Goal: Task Accomplishment & Management: Use online tool/utility

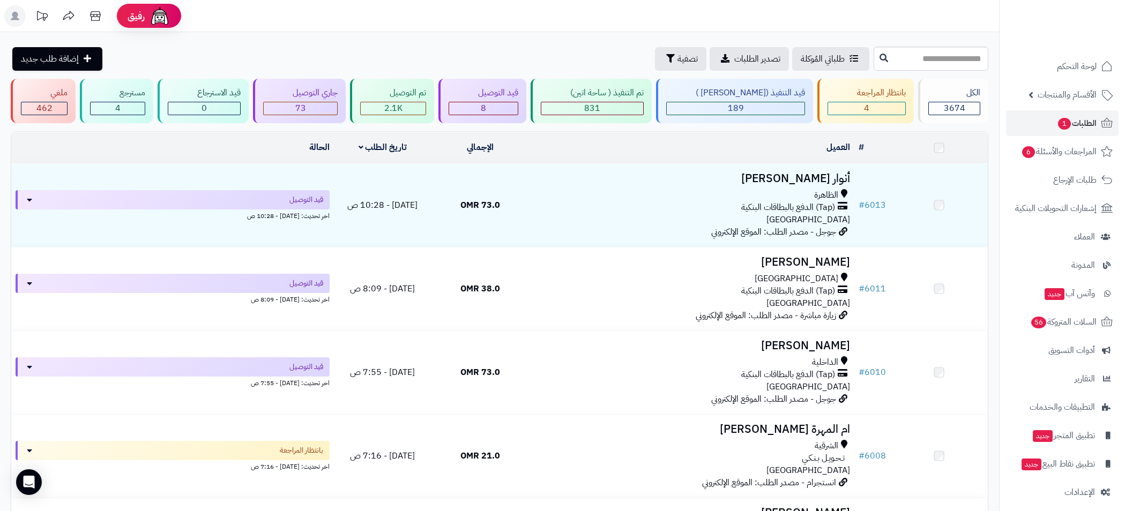
click at [1067, 120] on span "1" at bounding box center [1064, 124] width 13 height 12
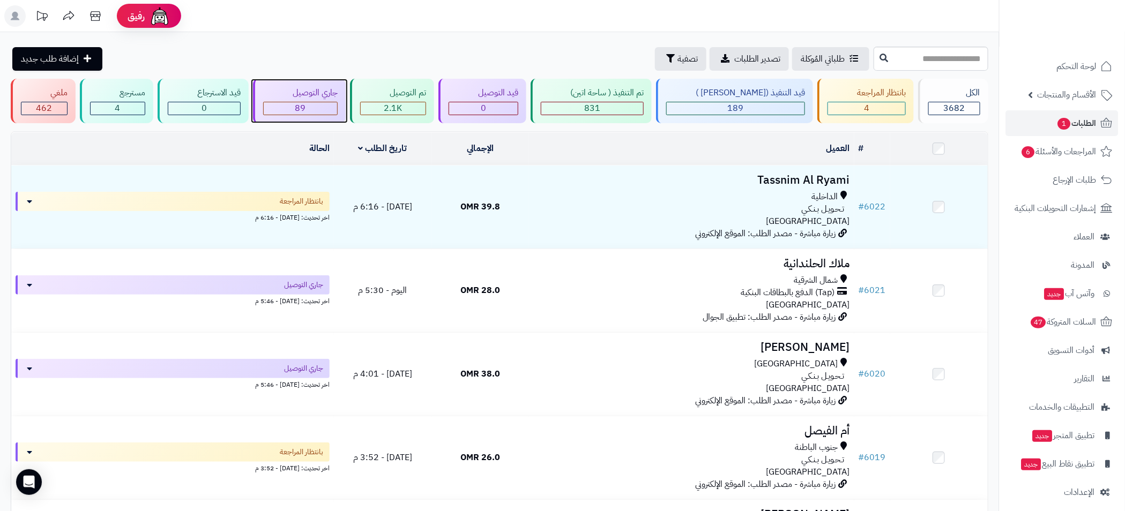
click at [306, 108] on span "89" at bounding box center [300, 108] width 11 height 13
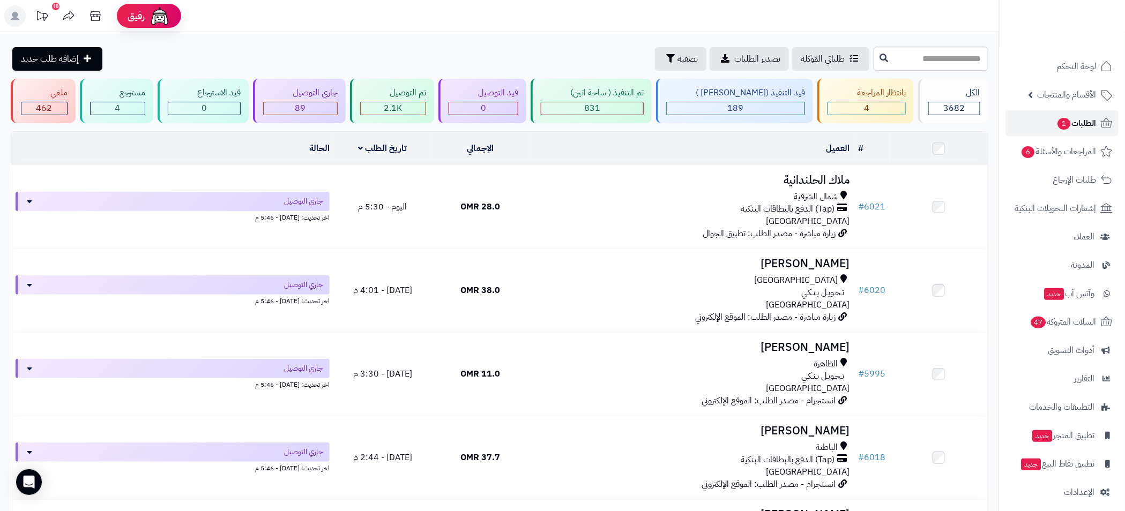
click at [1090, 126] on span "الطلبات 1" at bounding box center [1077, 123] width 40 height 15
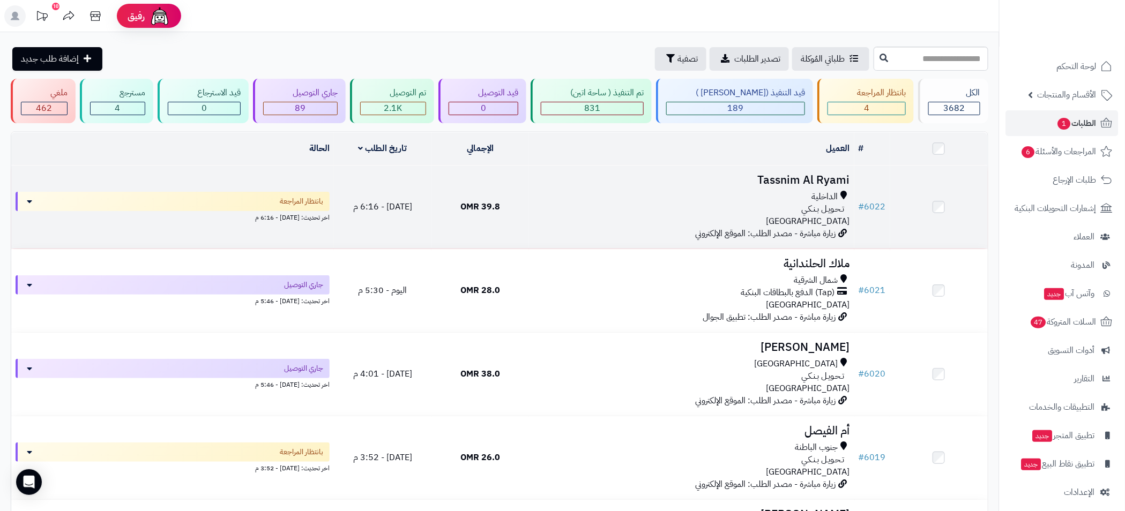
click at [577, 193] on div "الداخلية" at bounding box center [691, 197] width 317 height 12
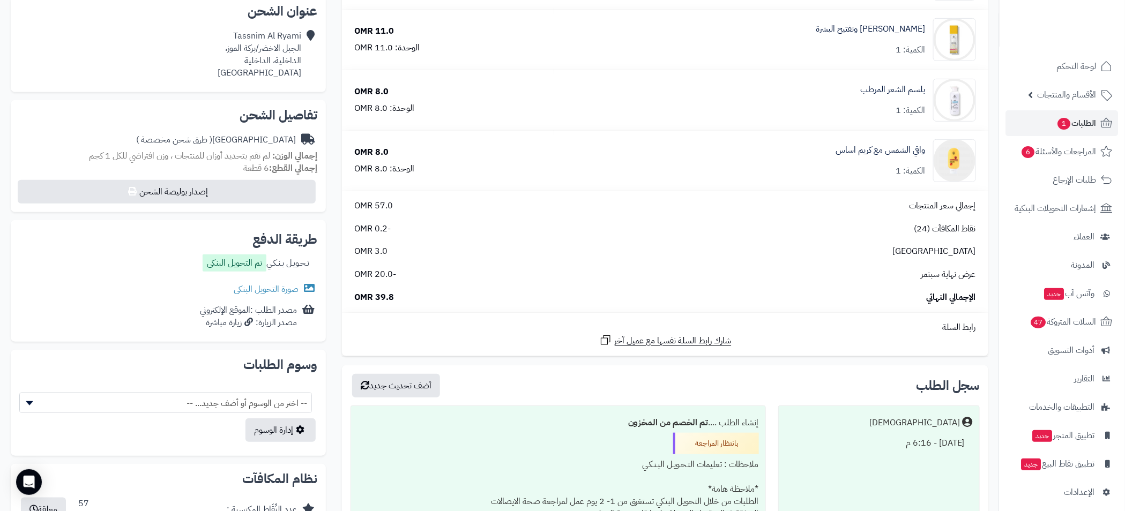
scroll to position [482, 0]
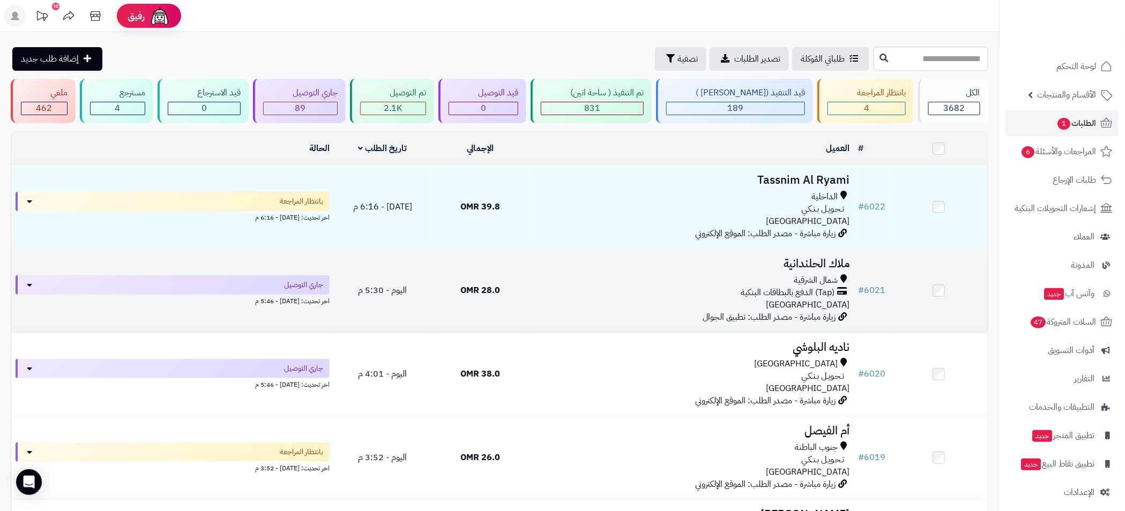
click at [662, 268] on h3 "ملاك الحلندانية" at bounding box center [691, 264] width 317 height 12
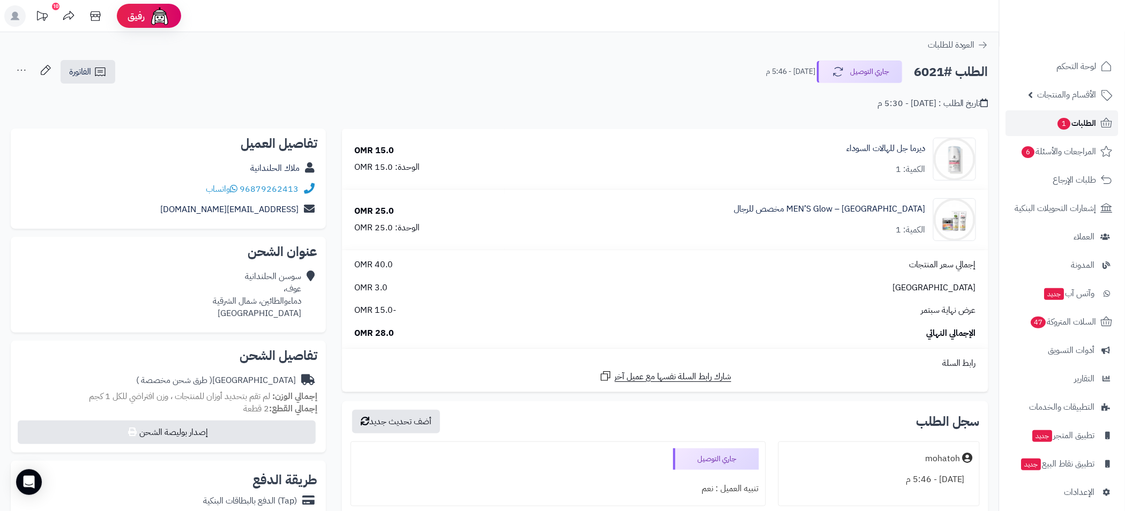
click at [1077, 120] on span "الطلبات 1" at bounding box center [1077, 123] width 40 height 15
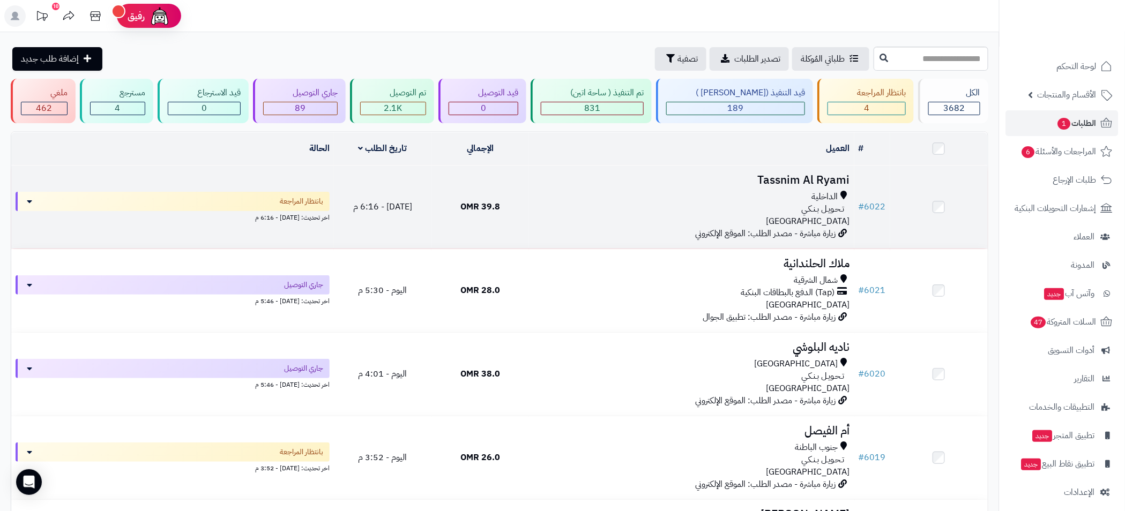
click at [733, 182] on h3 "Tassnim Al Ryami" at bounding box center [691, 180] width 317 height 12
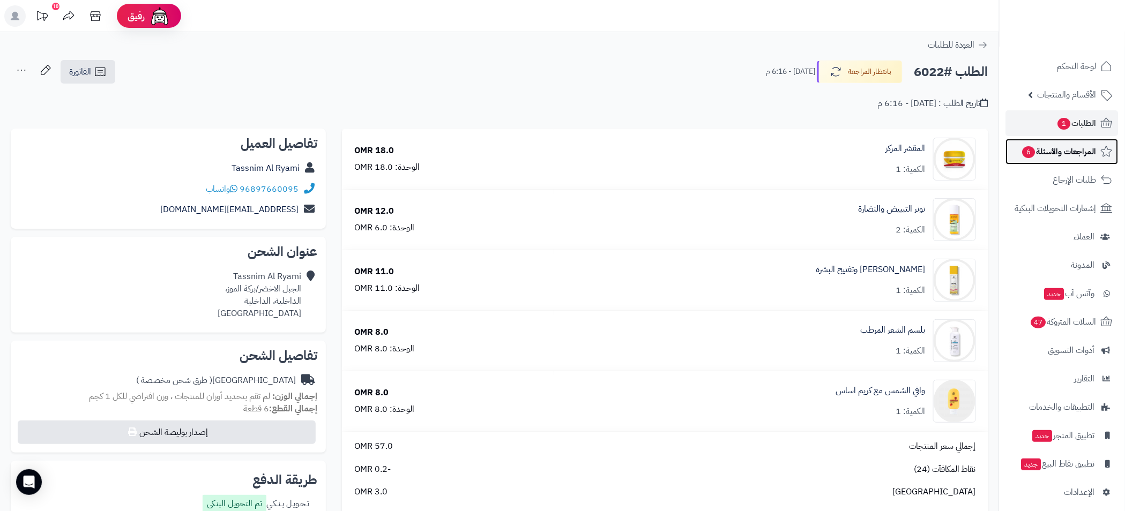
click at [1092, 153] on span "المراجعات والأسئلة 6" at bounding box center [1059, 151] width 75 height 15
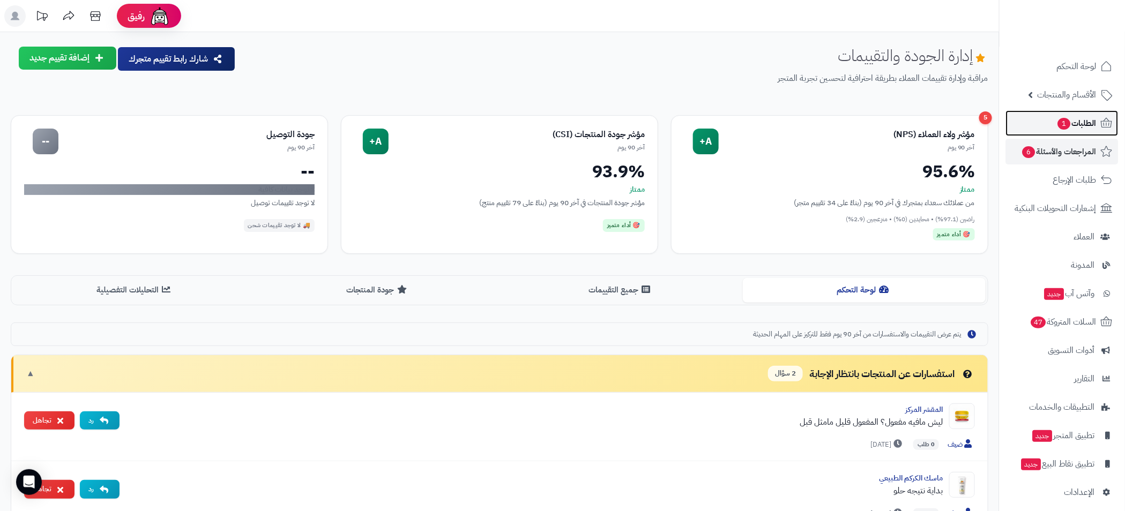
click at [1081, 123] on span "الطلبات 1" at bounding box center [1077, 123] width 40 height 15
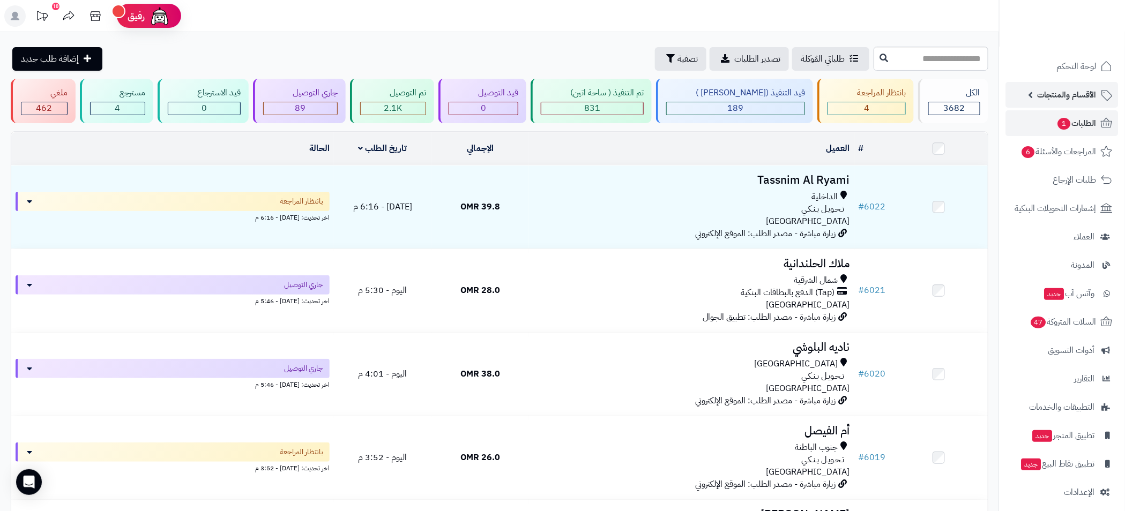
click at [1042, 100] on span "الأقسام والمنتجات" at bounding box center [1067, 94] width 59 height 15
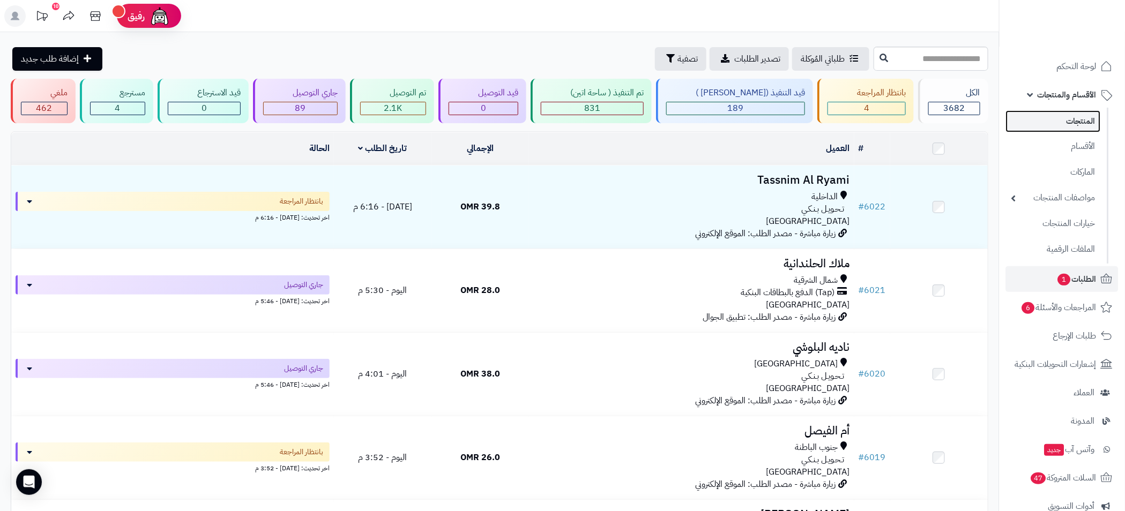
click at [1080, 128] on link "المنتجات" at bounding box center [1053, 121] width 95 height 22
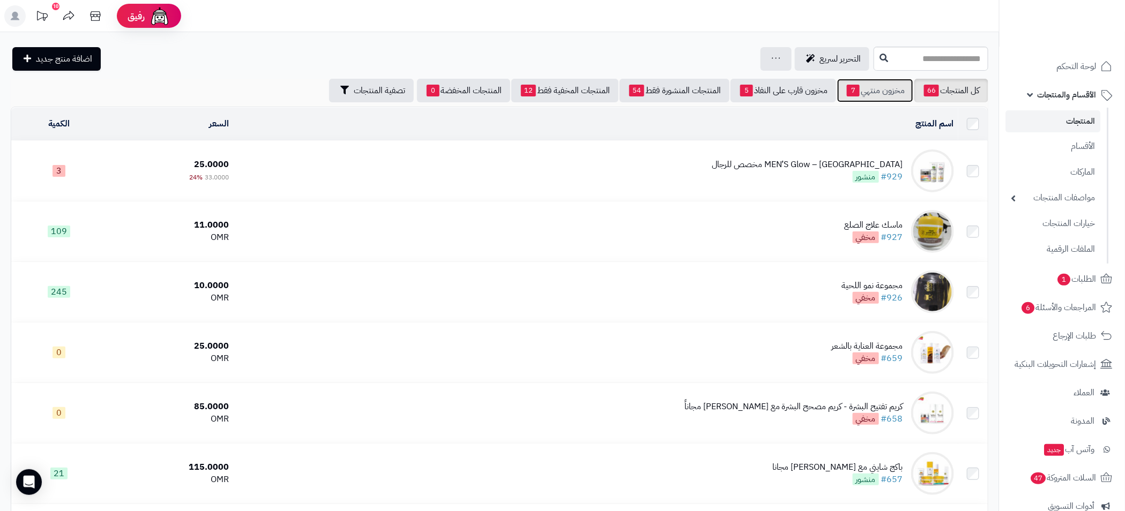
click at [878, 94] on link "مخزون منتهي 7" at bounding box center [875, 91] width 76 height 24
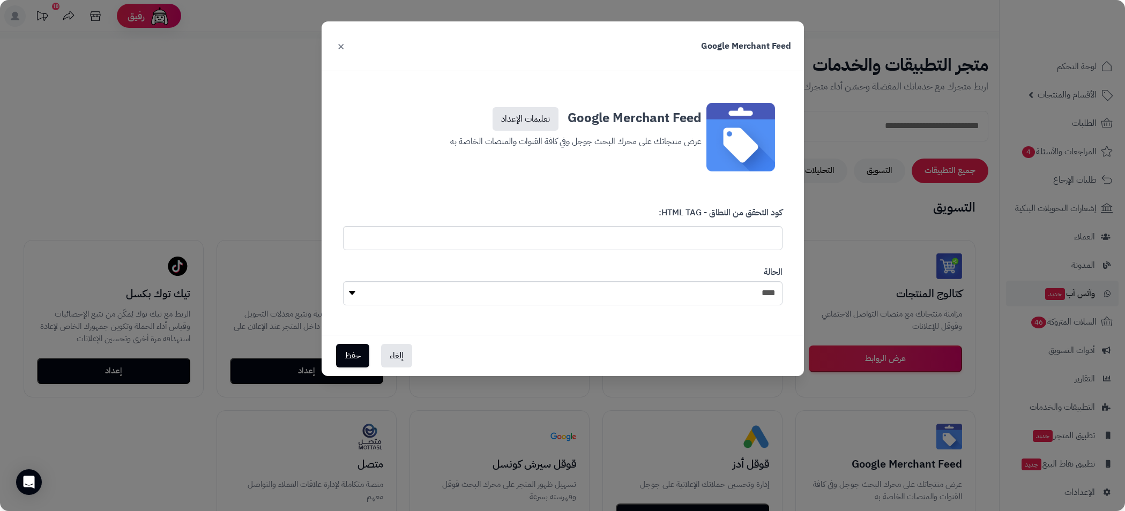
select select "*"
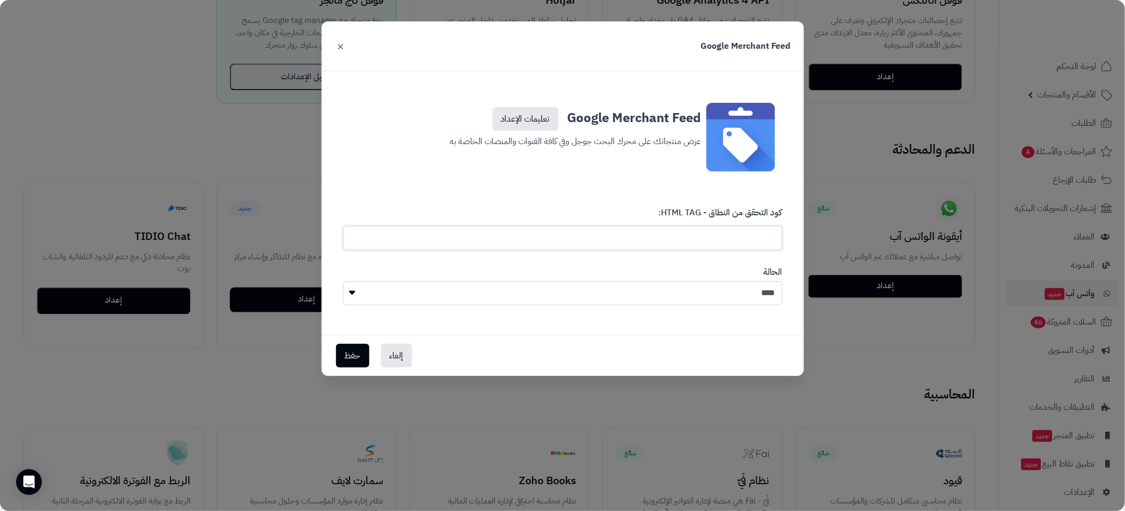
click at [745, 249] on input "text" at bounding box center [563, 238] width 440 height 24
click at [402, 354] on button "إلغاء" at bounding box center [396, 356] width 31 height 24
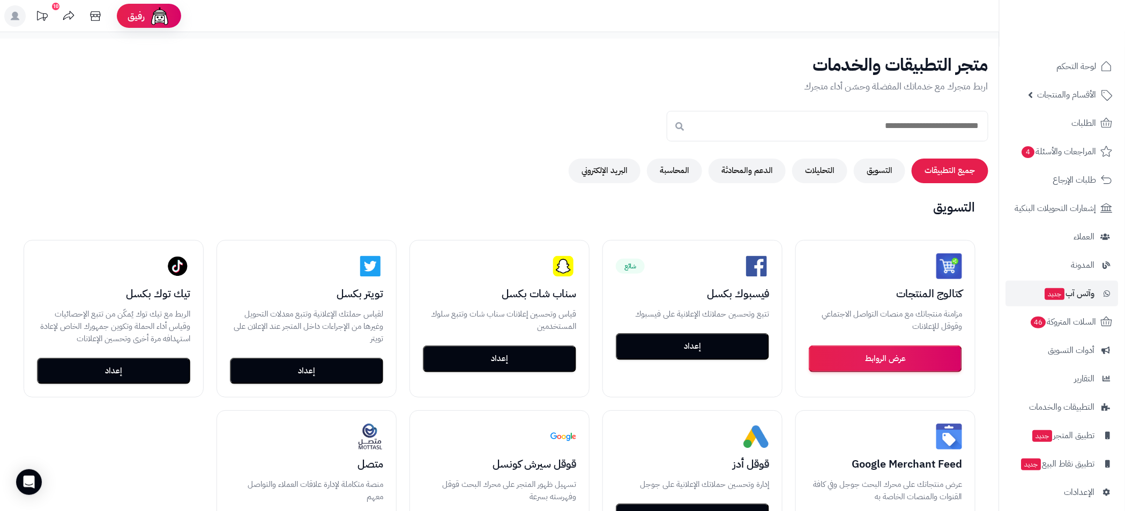
scroll to position [241, 0]
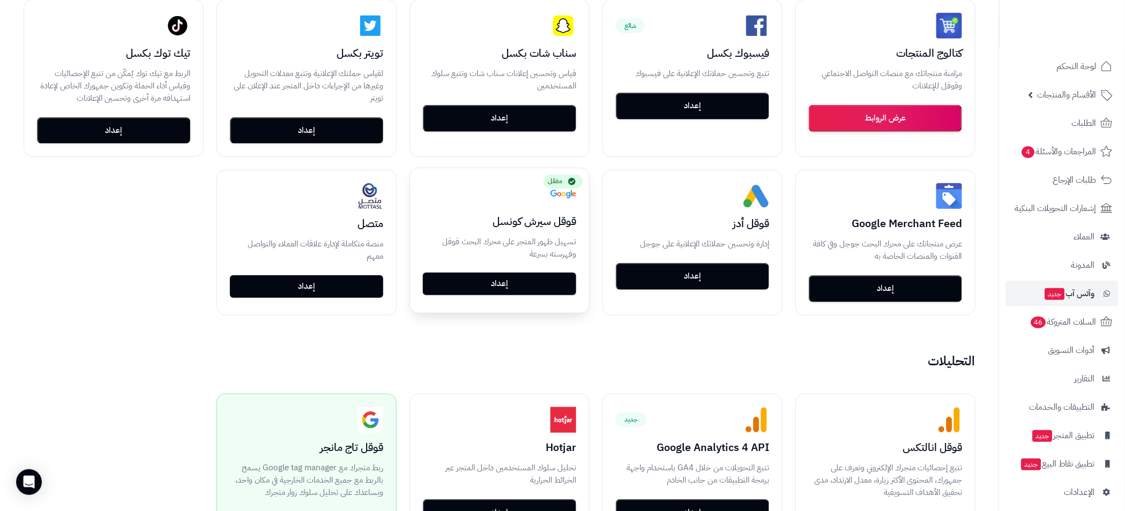
click at [507, 283] on link "إعداد" at bounding box center [499, 284] width 153 height 23
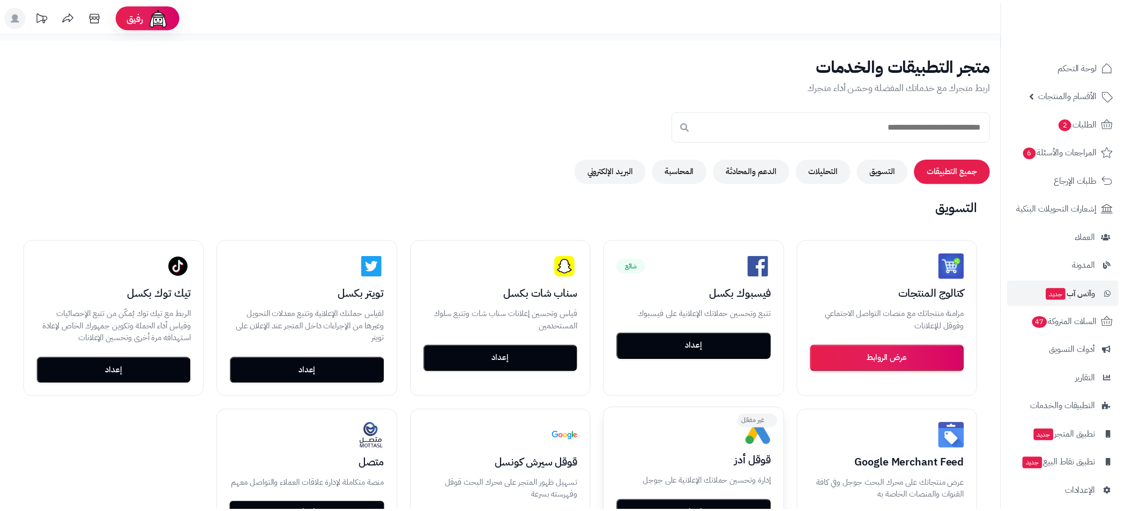
scroll to position [241, 0]
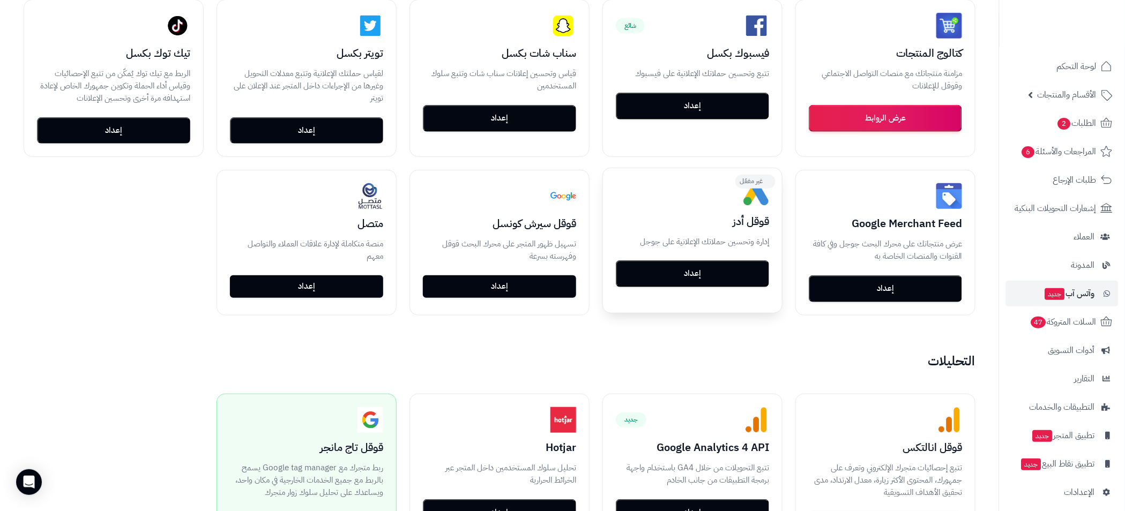
click at [693, 272] on button "إعداد" at bounding box center [692, 274] width 153 height 27
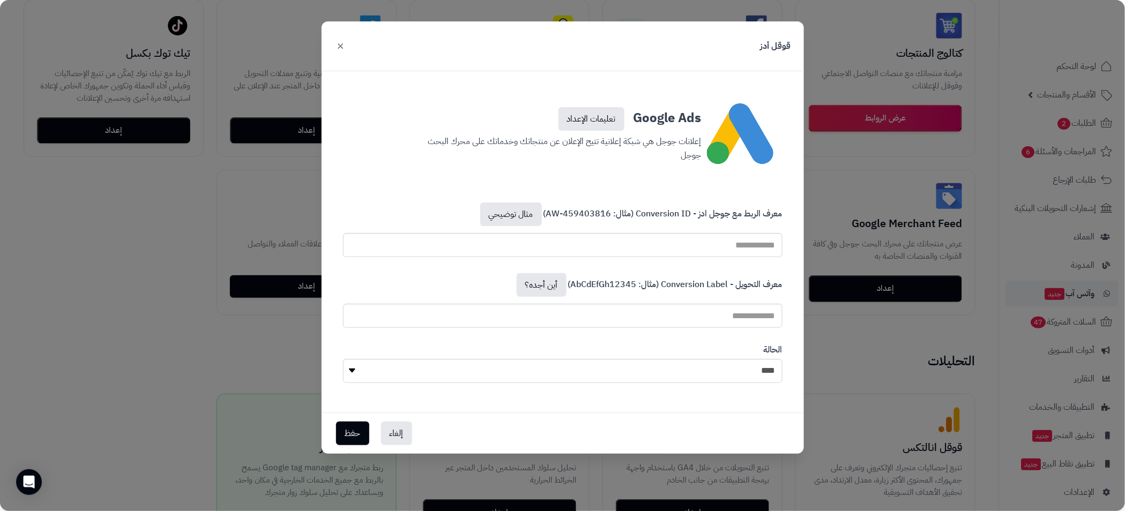
click at [346, 46] on button "×" at bounding box center [341, 46] width 13 height 24
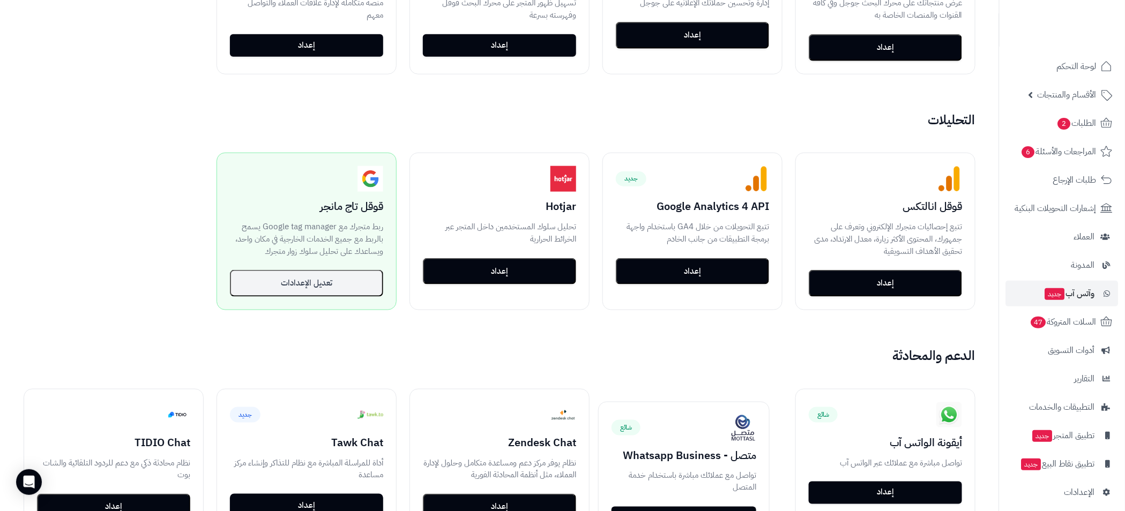
scroll to position [0, 0]
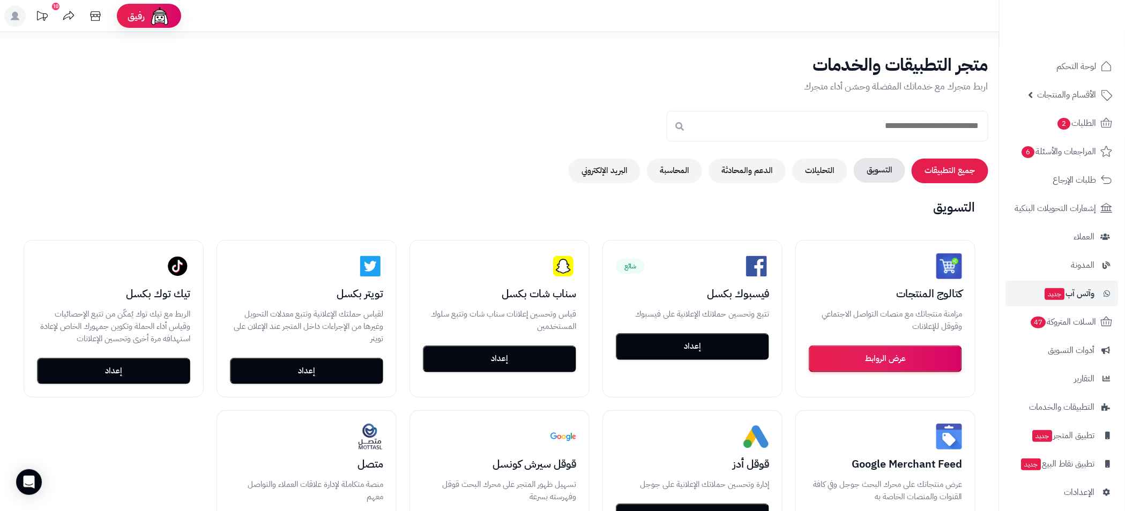
click at [882, 175] on button "التسويق" at bounding box center [879, 170] width 51 height 25
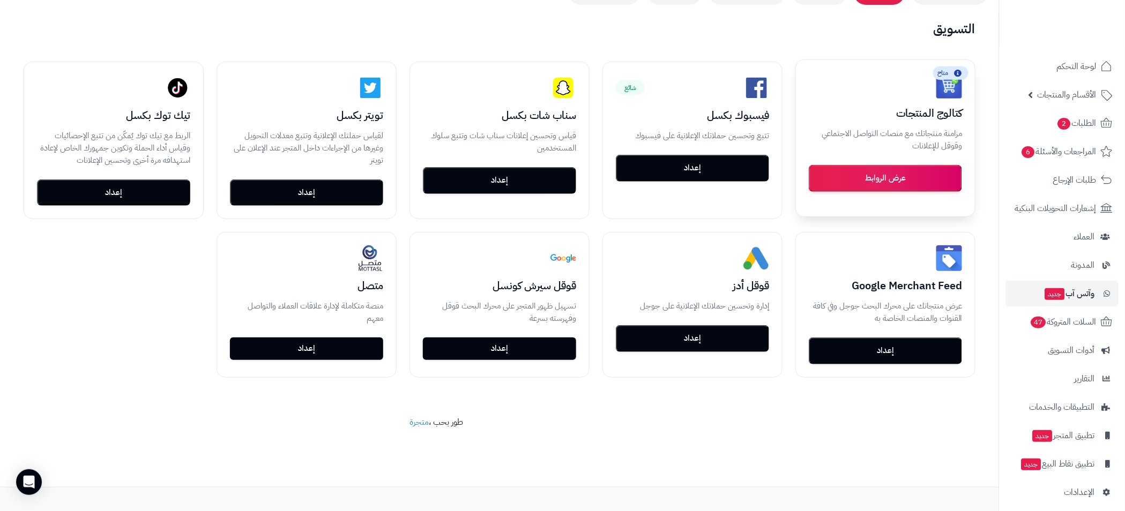
scroll to position [191, 0]
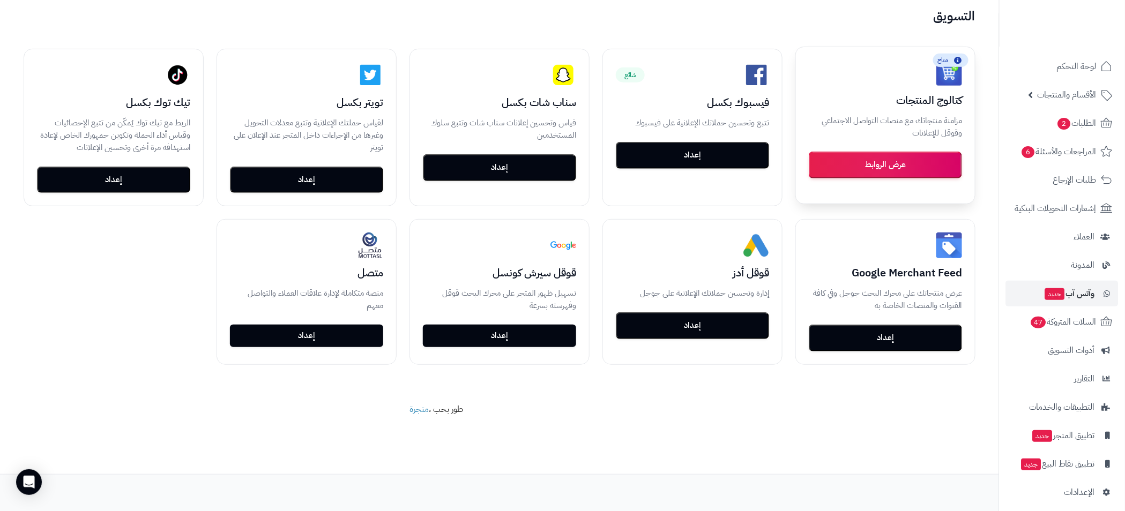
click at [891, 163] on button "عرض الروابط" at bounding box center [885, 165] width 153 height 27
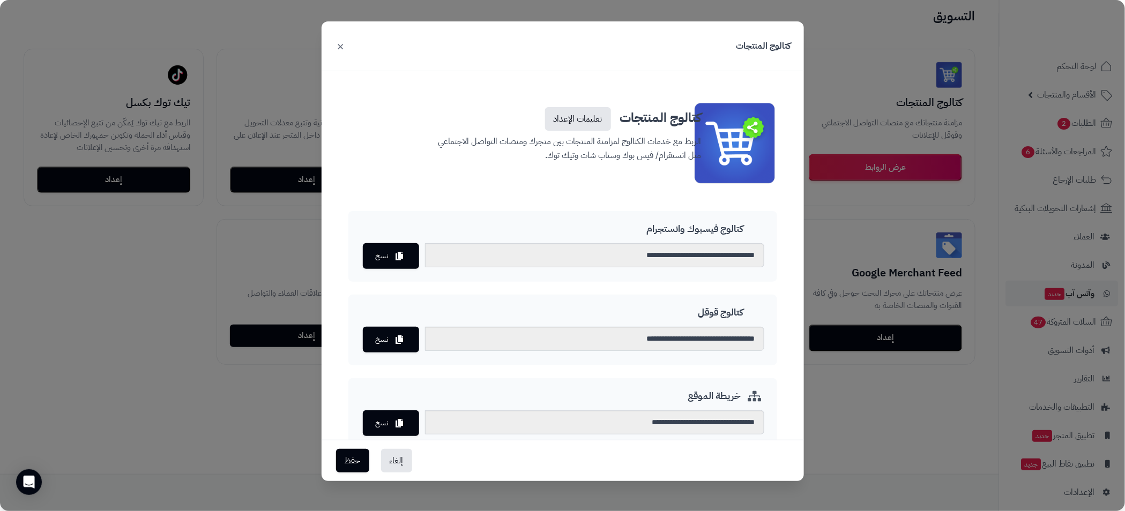
scroll to position [42, 0]
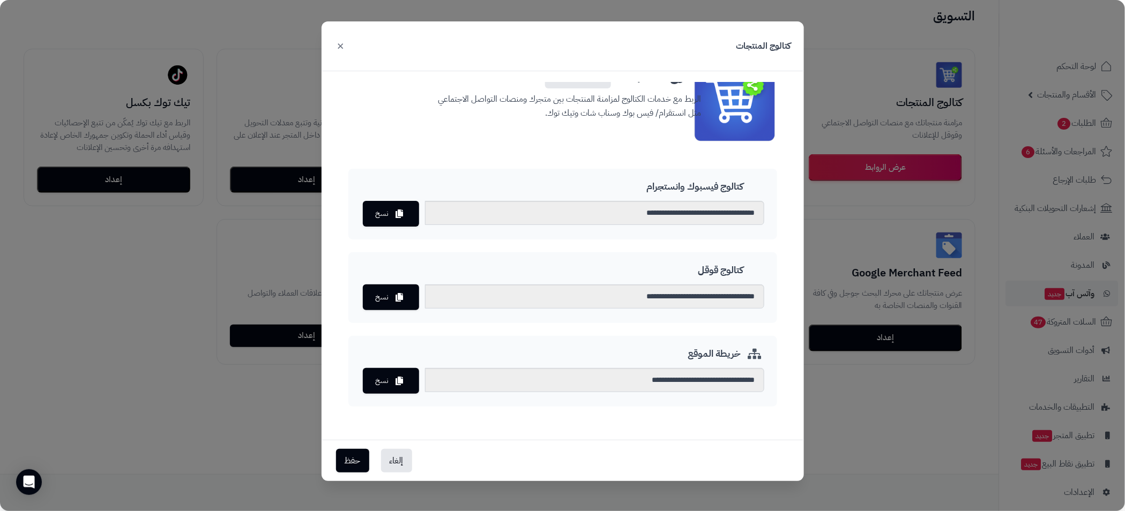
click at [344, 49] on button "×" at bounding box center [341, 46] width 13 height 24
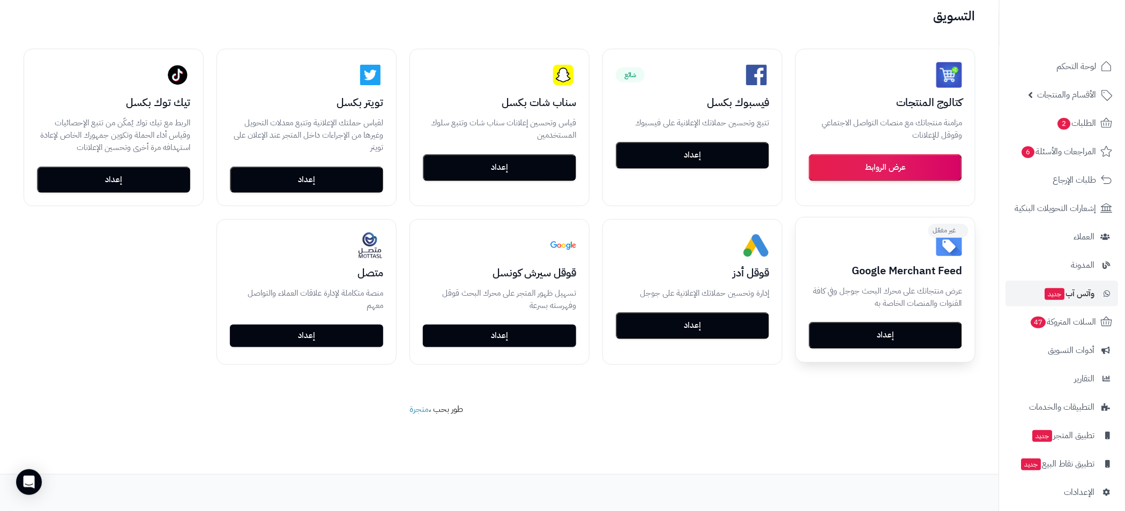
click at [915, 335] on button "إعداد" at bounding box center [885, 335] width 153 height 27
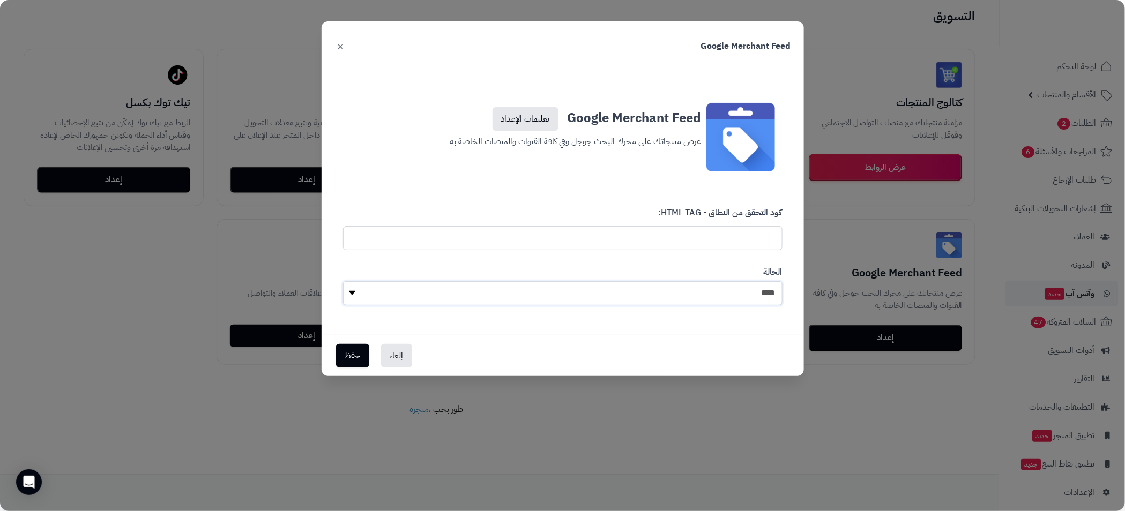
click at [761, 294] on select "**** ****" at bounding box center [563, 293] width 440 height 24
select select "*"
click at [343, 281] on select "**** ****" at bounding box center [563, 293] width 440 height 24
